Goal: Find specific page/section: Find specific page/section

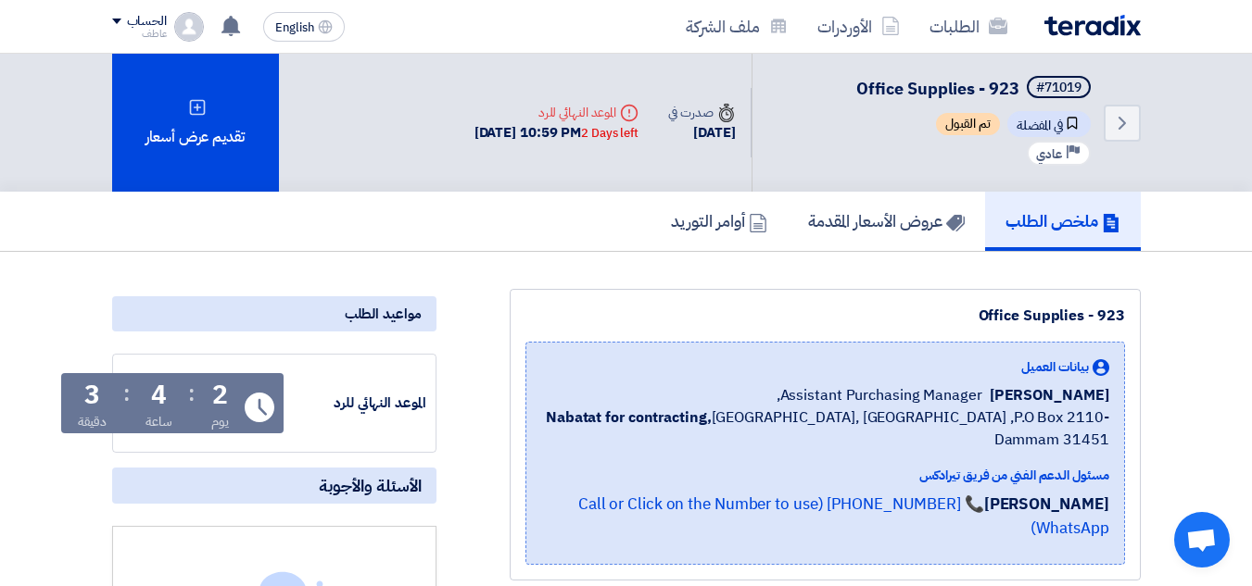
click at [156, 394] on div "4" at bounding box center [159, 396] width 16 height 26
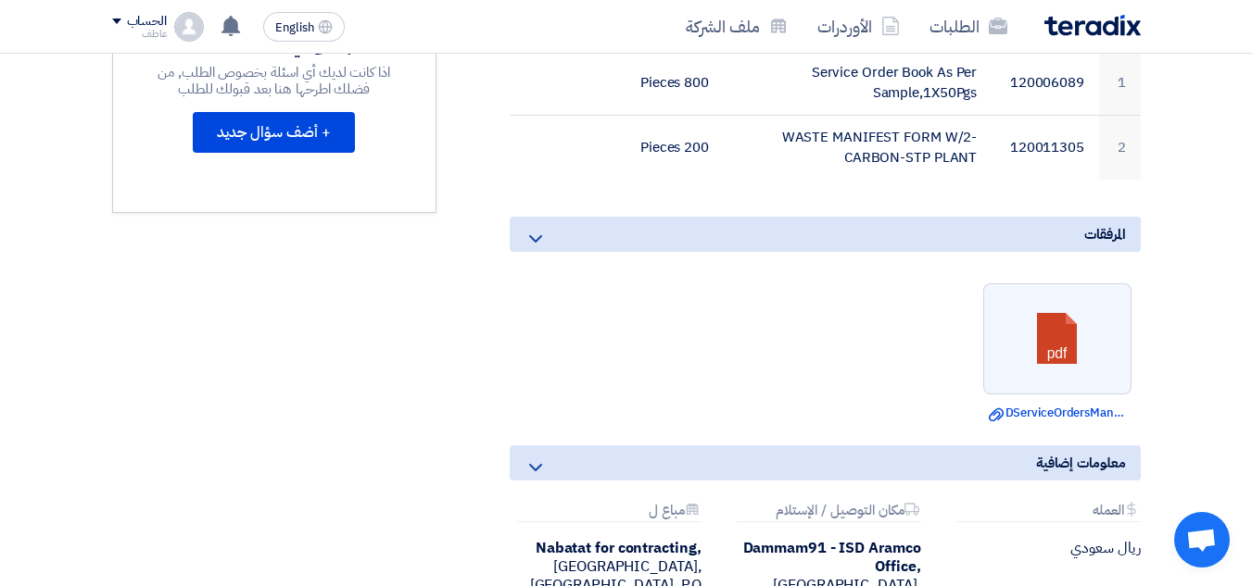
scroll to position [556, 0]
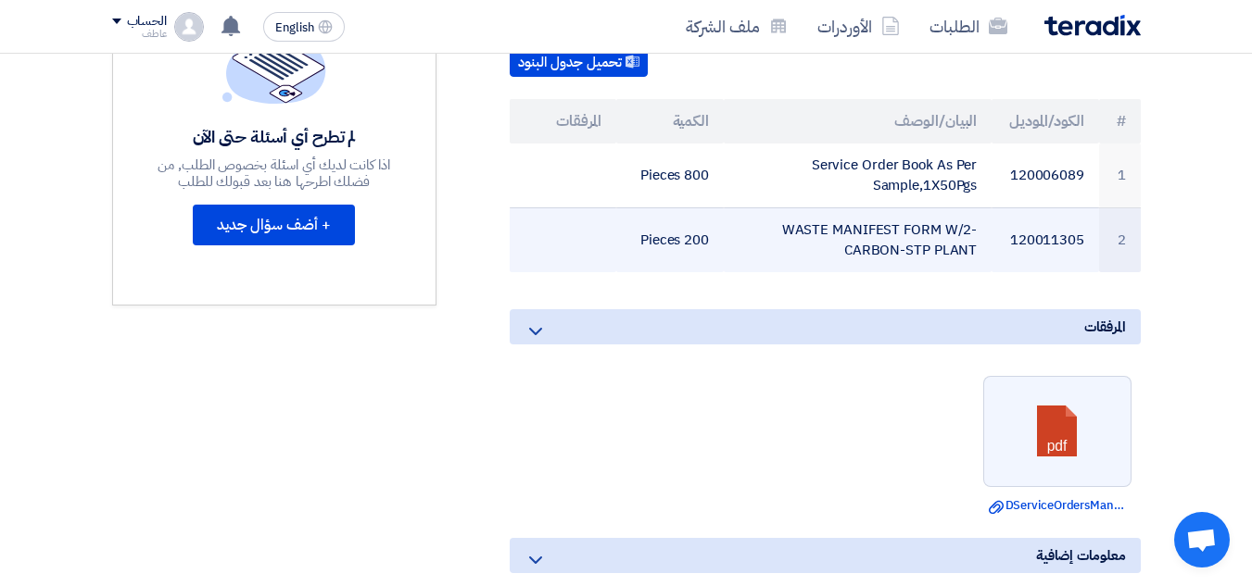
drag, startPoint x: 832, startPoint y: 233, endPoint x: 788, endPoint y: 205, distance: 52.2
click at [788, 208] on td "WASTE MANIFEST FORM W/2-CARBON-STP PLANT" at bounding box center [858, 240] width 268 height 65
click at [787, 208] on td "WASTE MANIFEST FORM W/2-CARBON-STP PLANT" at bounding box center [858, 240] width 268 height 65
